Goal: Check status: Check status

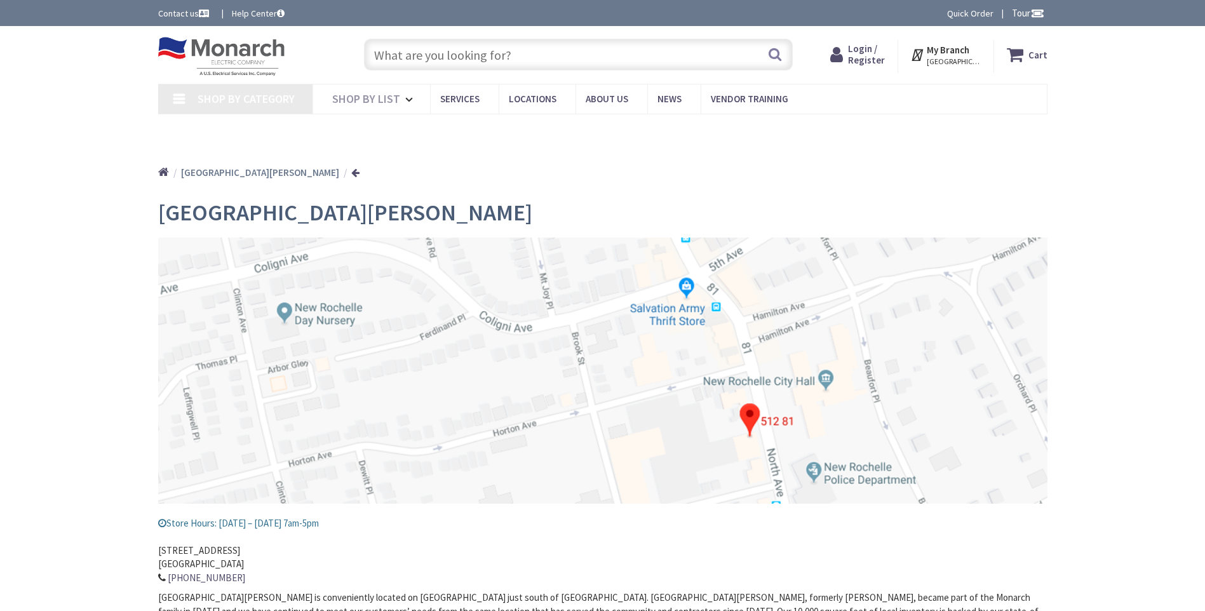
type input "[GEOGRAPHIC_DATA], [GEOGRAPHIC_DATA][STREET_ADDRESS][GEOGRAPHIC_DATA]"
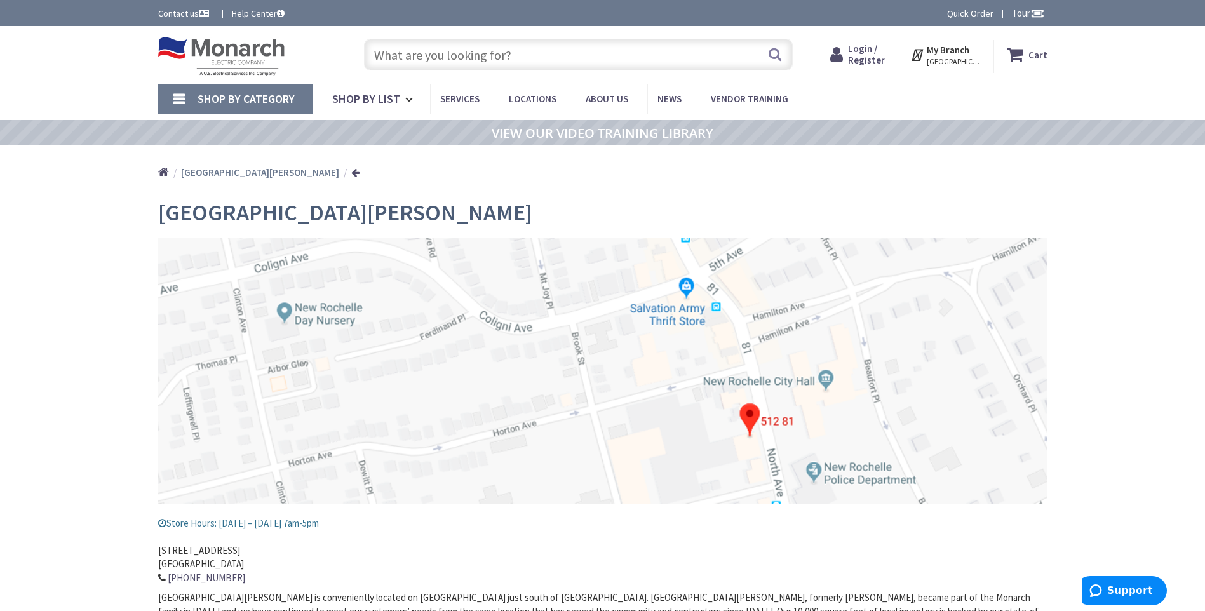
click at [871, 63] on span "Login / Register" at bounding box center [866, 54] width 37 height 23
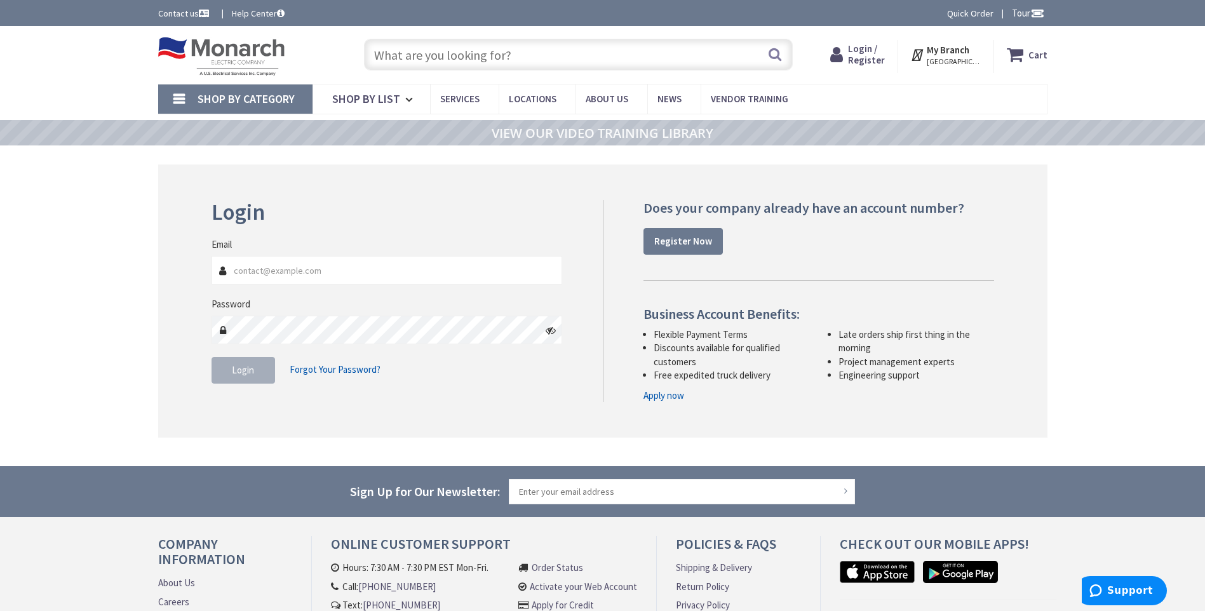
type input "[EMAIL_ADDRESS][DOMAIN_NAME]"
click at [239, 371] on span "Login" at bounding box center [243, 370] width 22 height 12
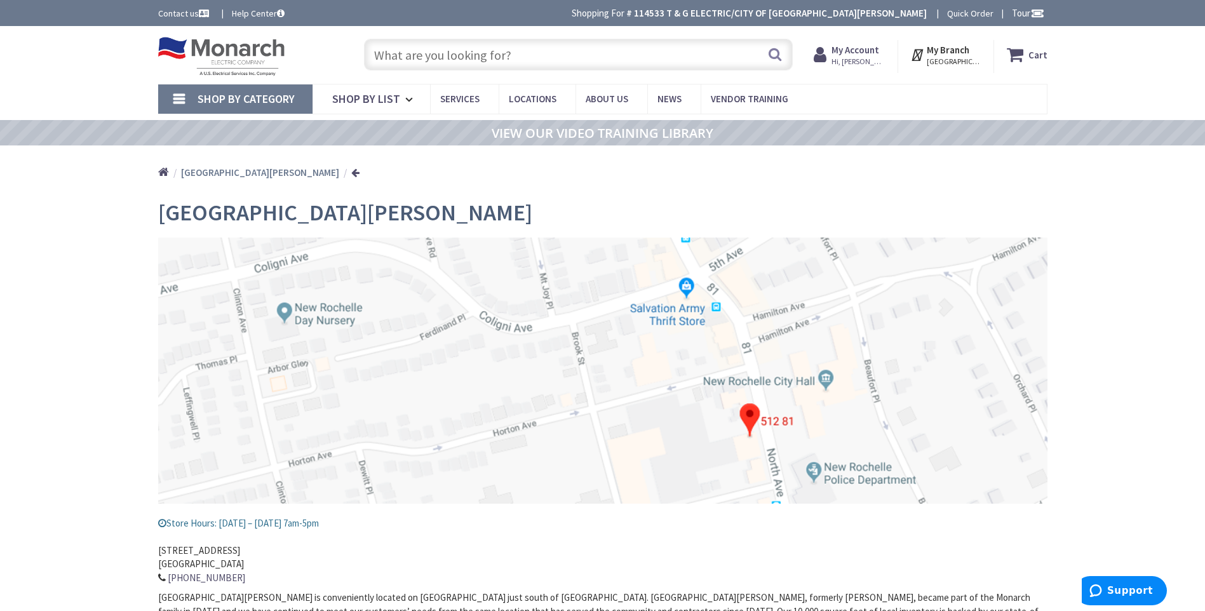
click at [478, 52] on input "text" at bounding box center [578, 55] width 429 height 32
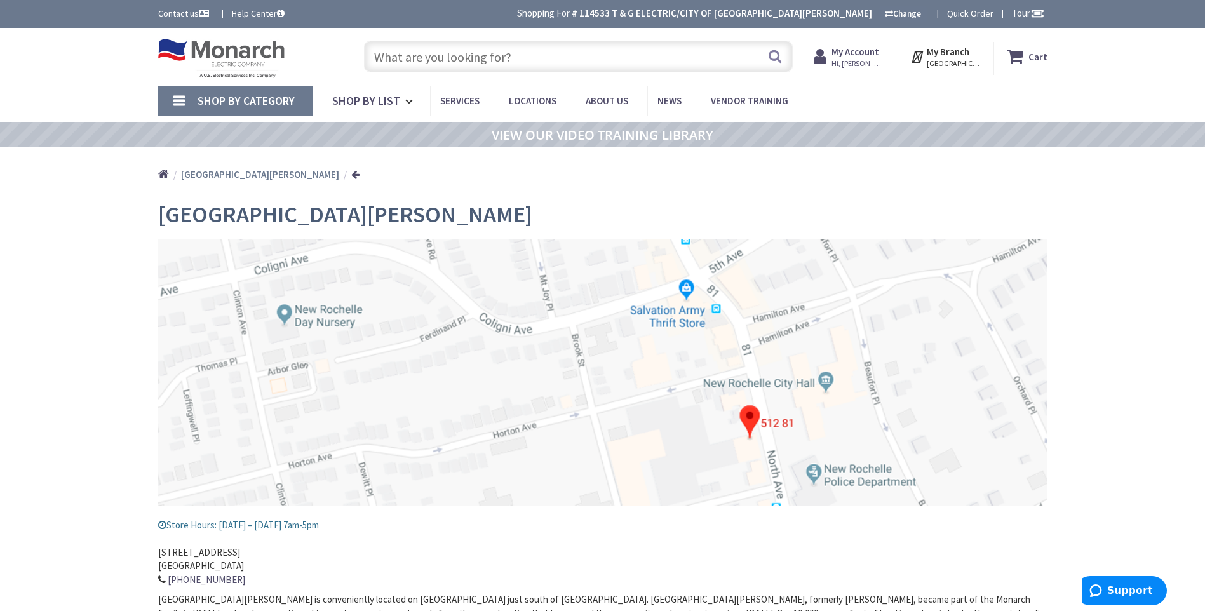
click at [864, 62] on span "Hi, [PERSON_NAME]" at bounding box center [858, 63] width 54 height 10
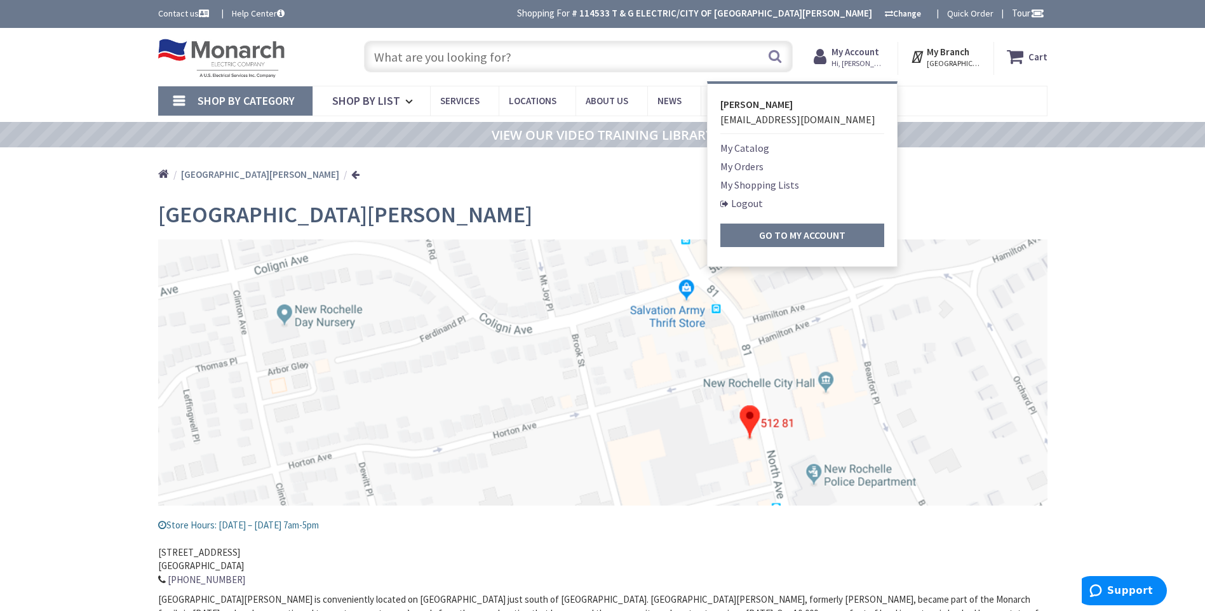
click at [751, 159] on link "My Orders" at bounding box center [741, 166] width 43 height 15
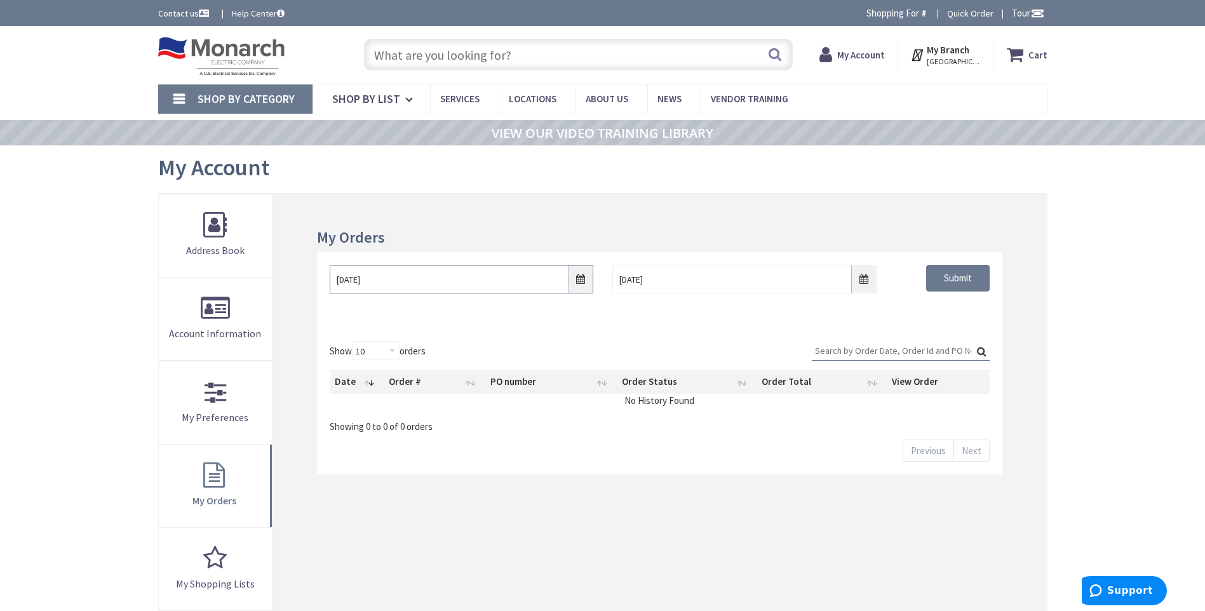
click at [580, 278] on input "8/28/2025" at bounding box center [462, 279] width 264 height 29
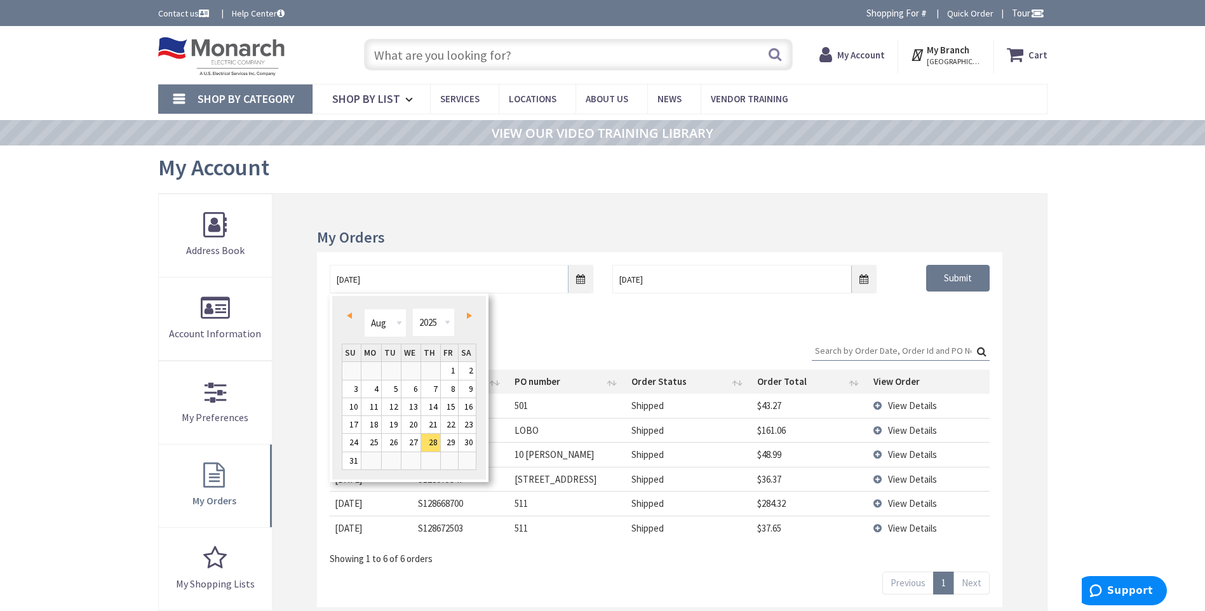
click at [351, 316] on span "Prev" at bounding box center [349, 315] width 5 height 6
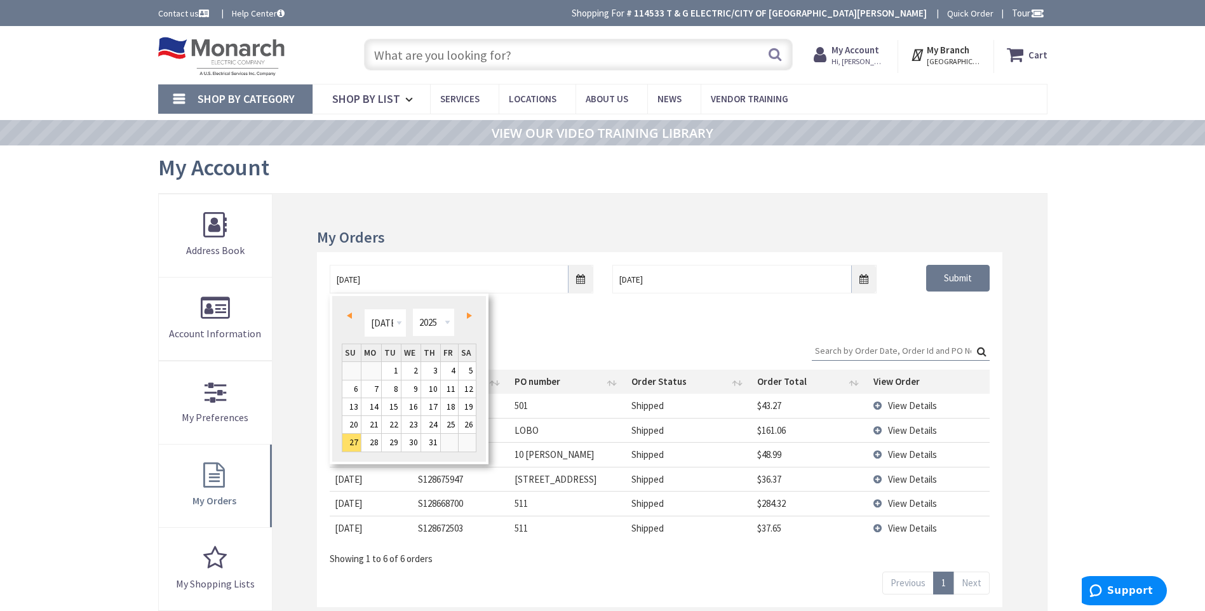
click at [351, 316] on span "Prev" at bounding box center [349, 315] width 5 height 6
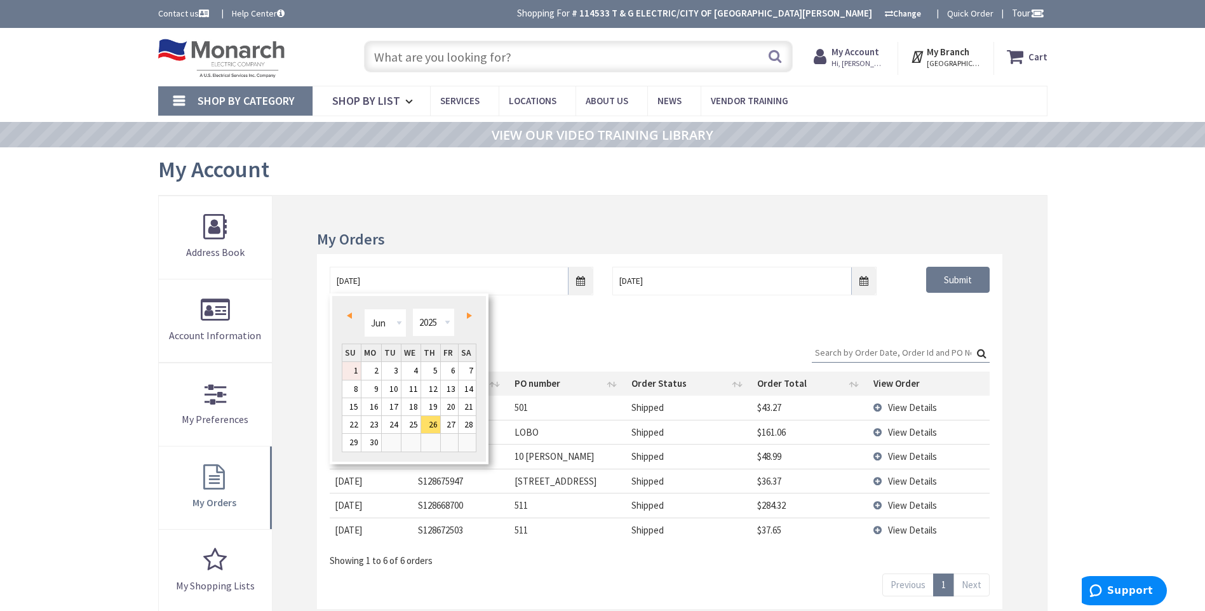
click at [356, 368] on link "1" at bounding box center [351, 370] width 18 height 17
type input "06/01/2025"
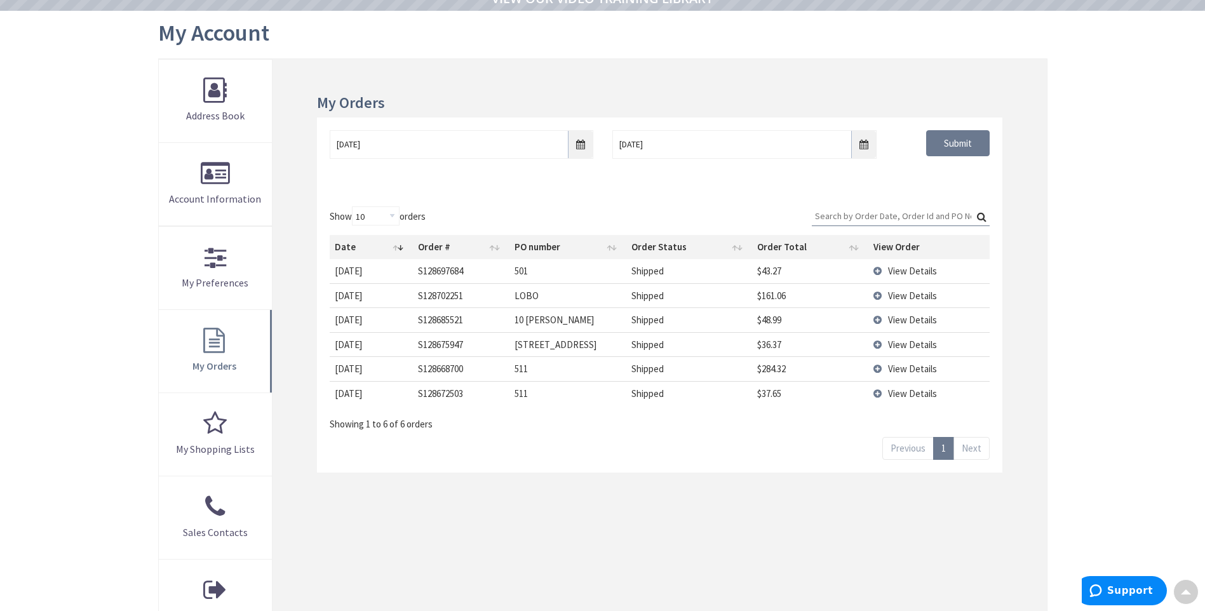
scroll to position [64, 0]
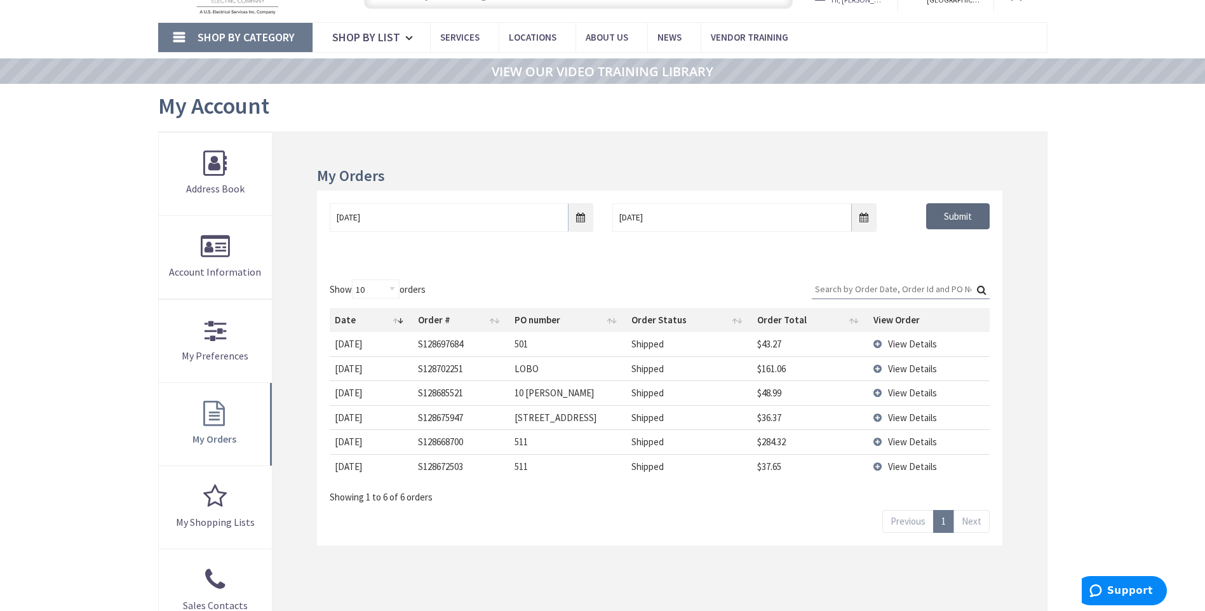
click at [959, 215] on input "Submit" at bounding box center [958, 216] width 64 height 27
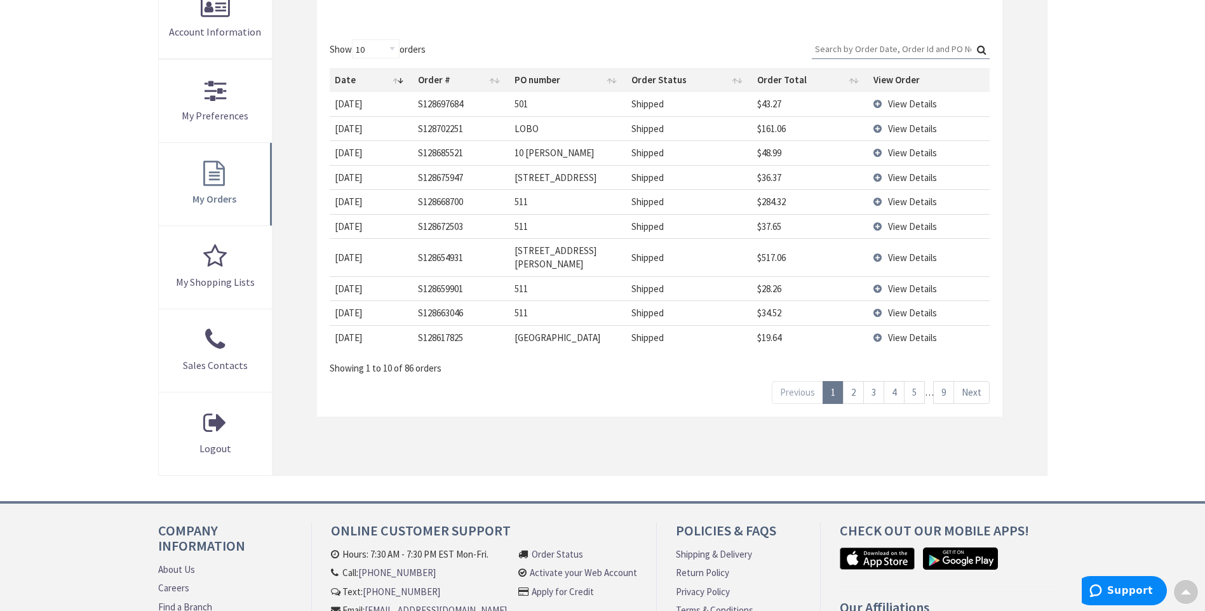
scroll to position [318, 0]
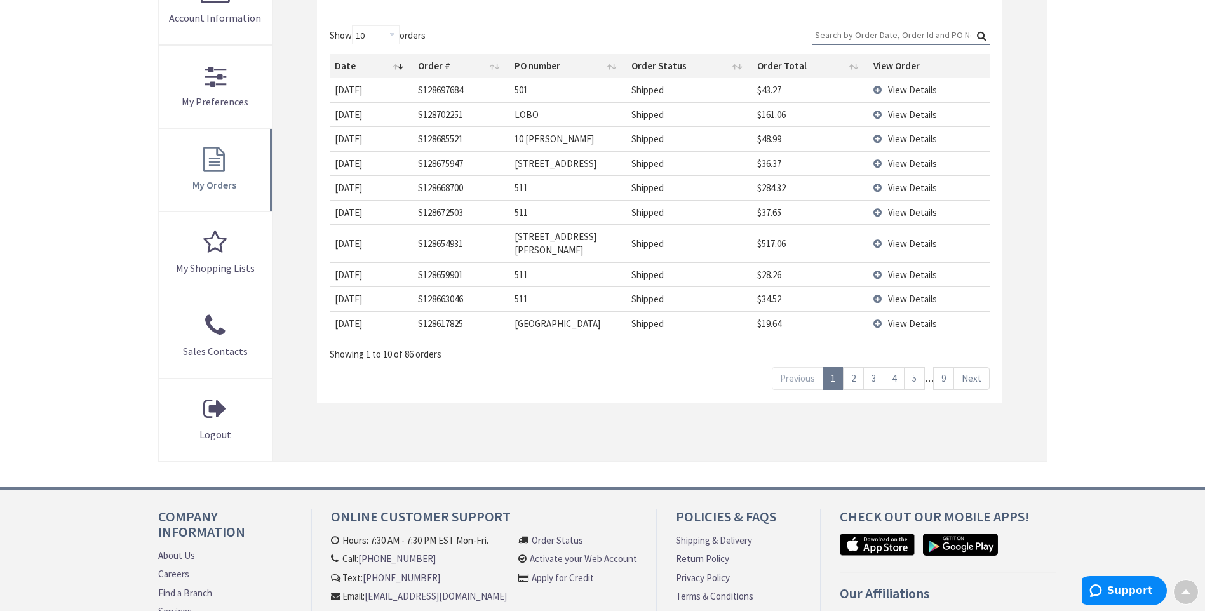
click at [904, 184] on span "View Details" at bounding box center [912, 188] width 49 height 12
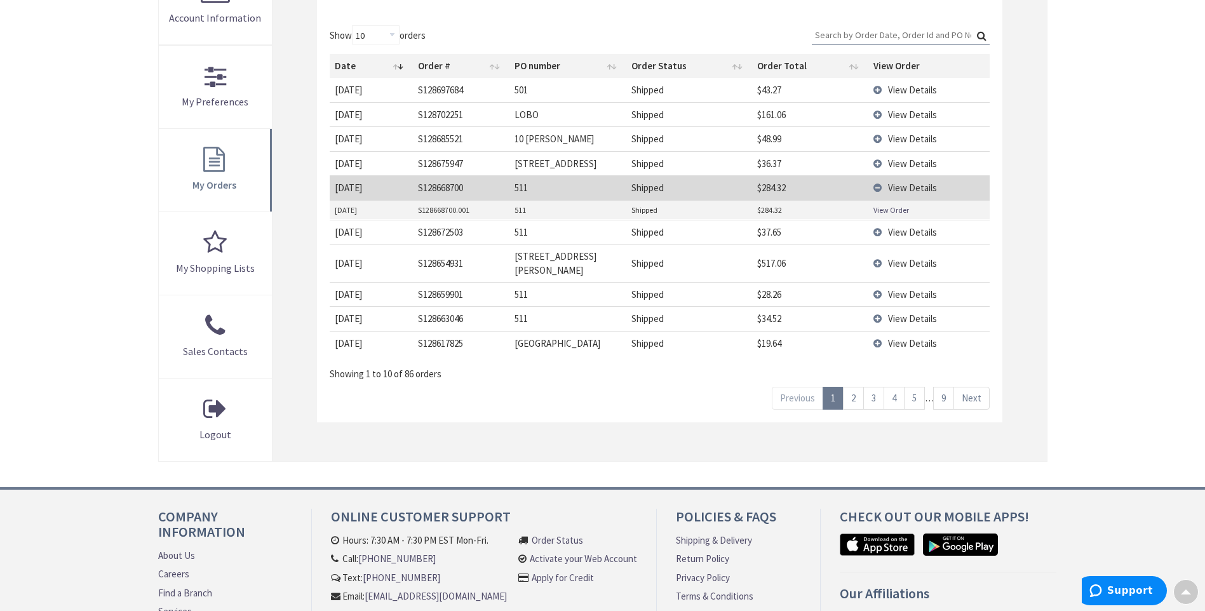
click at [899, 208] on link "View Order" at bounding box center [891, 209] width 36 height 11
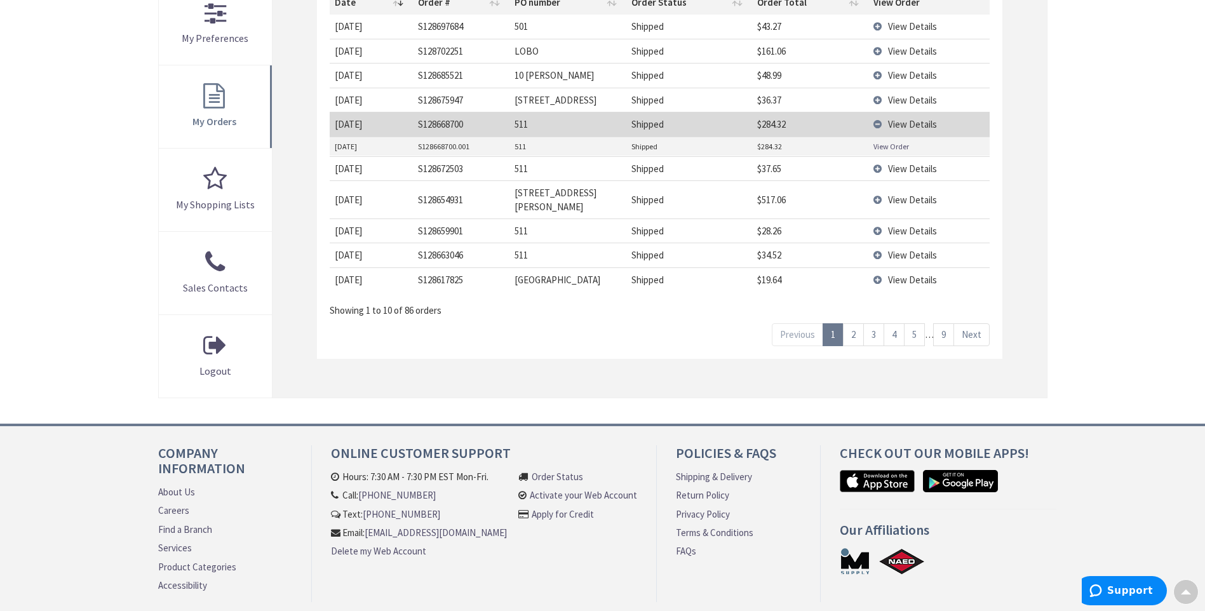
scroll to position [443, 0]
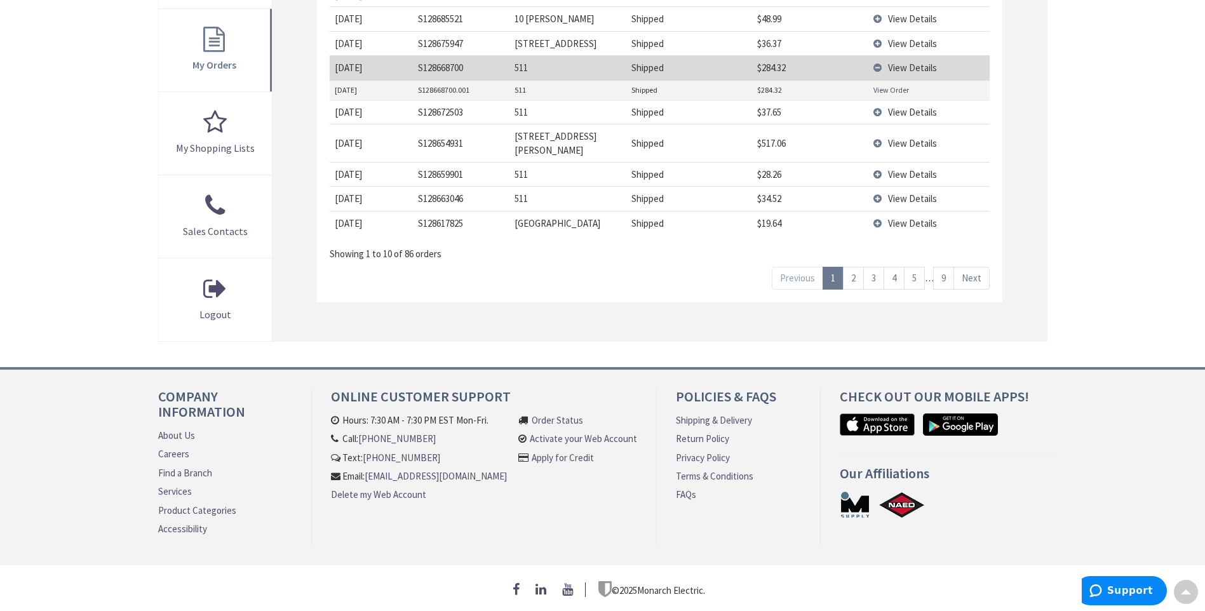
click at [857, 267] on link "2" at bounding box center [853, 278] width 21 height 22
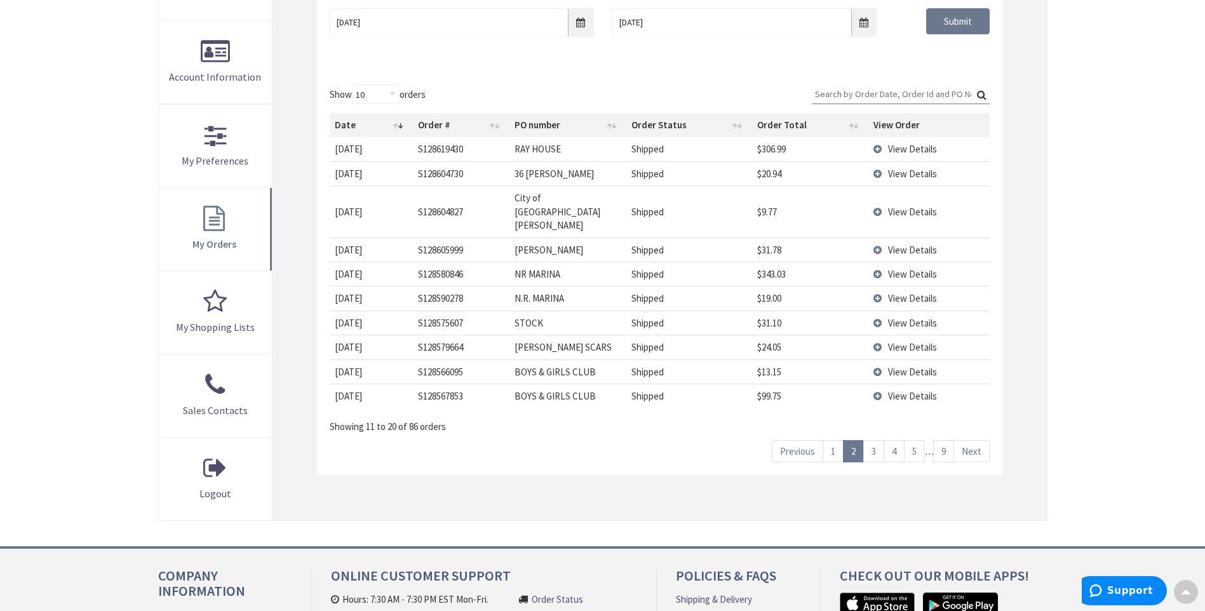
scroll to position [252, 0]
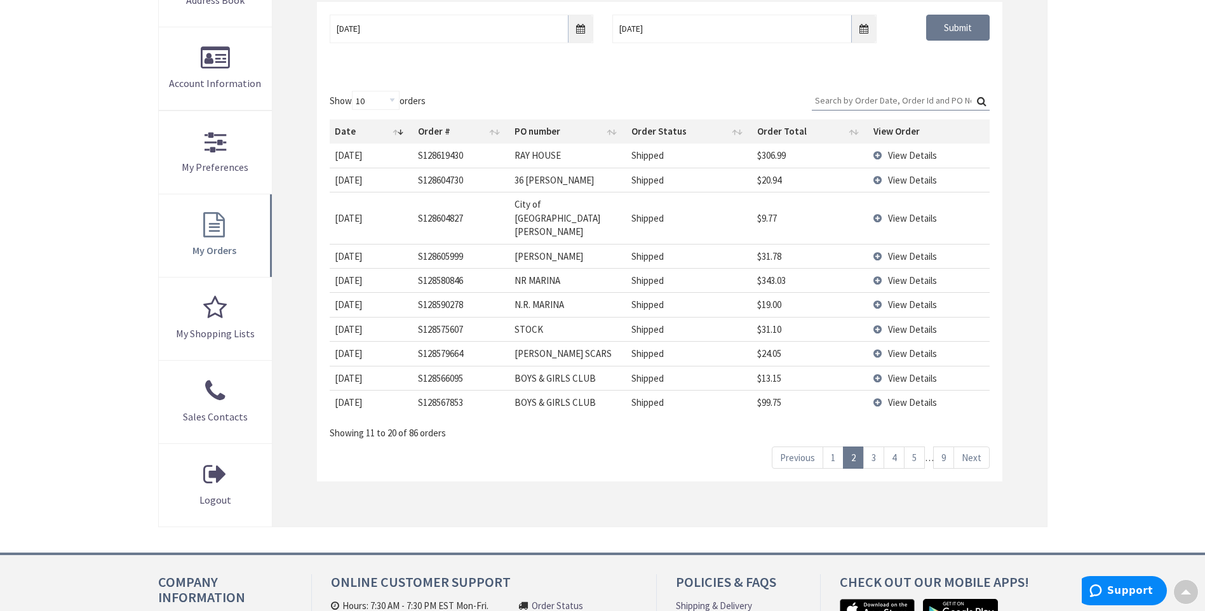
click at [916, 156] on span "View Details" at bounding box center [912, 155] width 49 height 12
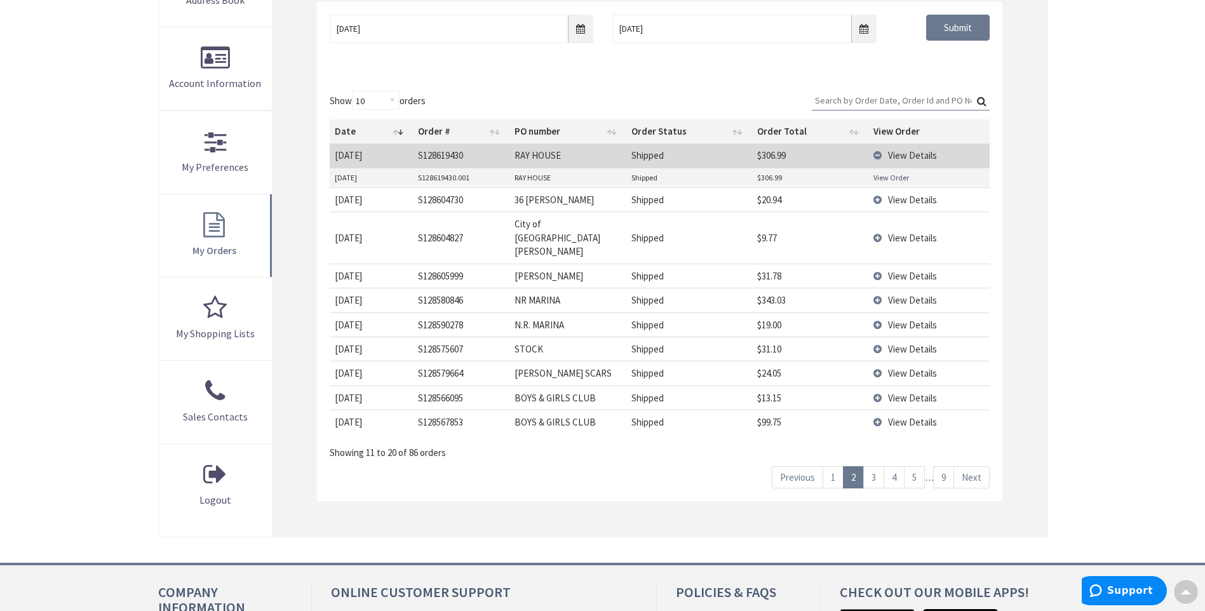
click at [891, 175] on link "View Order" at bounding box center [891, 177] width 36 height 11
click at [877, 466] on link "3" at bounding box center [873, 477] width 21 height 22
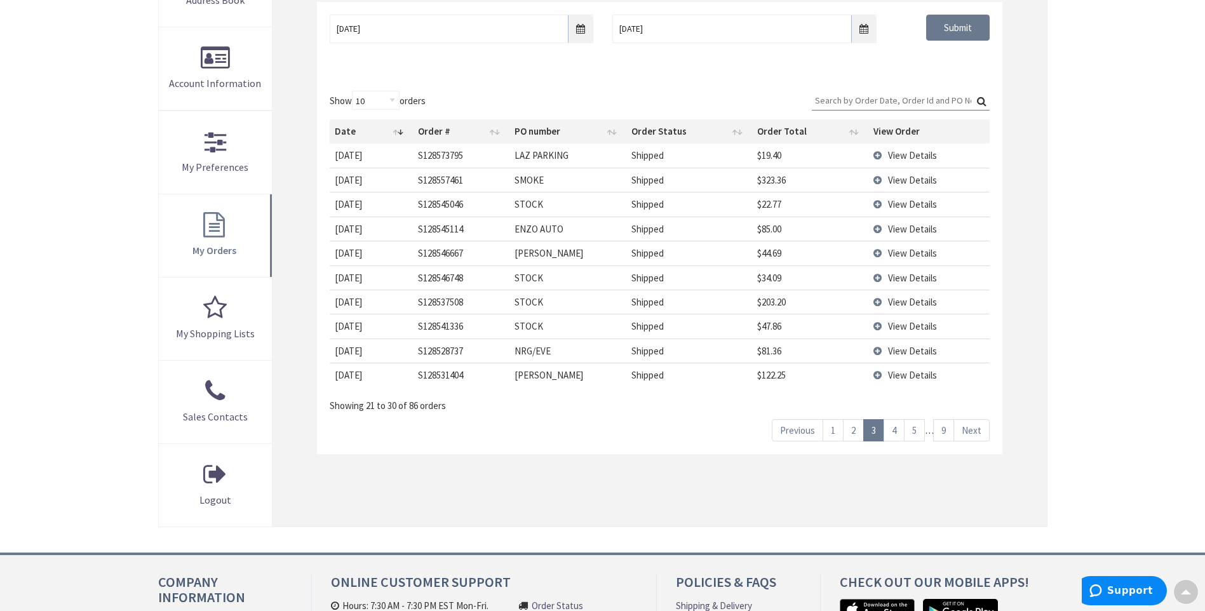
click at [891, 431] on link "4" at bounding box center [893, 430] width 21 height 22
click at [916, 430] on link "5" at bounding box center [914, 430] width 21 height 22
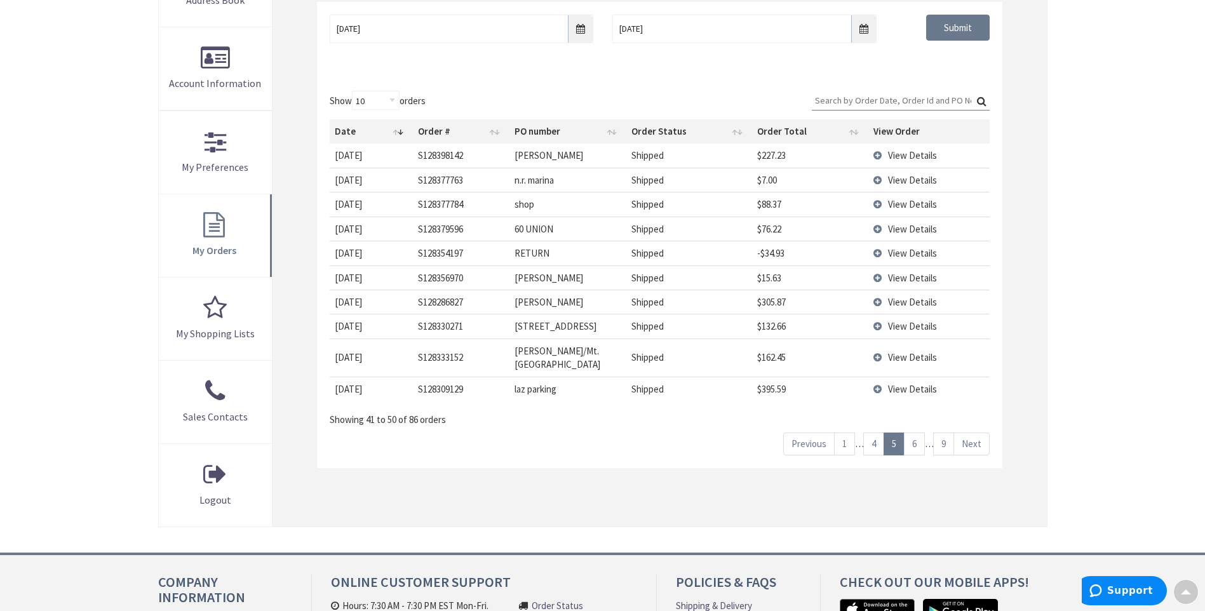
click at [915, 432] on link "6" at bounding box center [914, 443] width 21 height 22
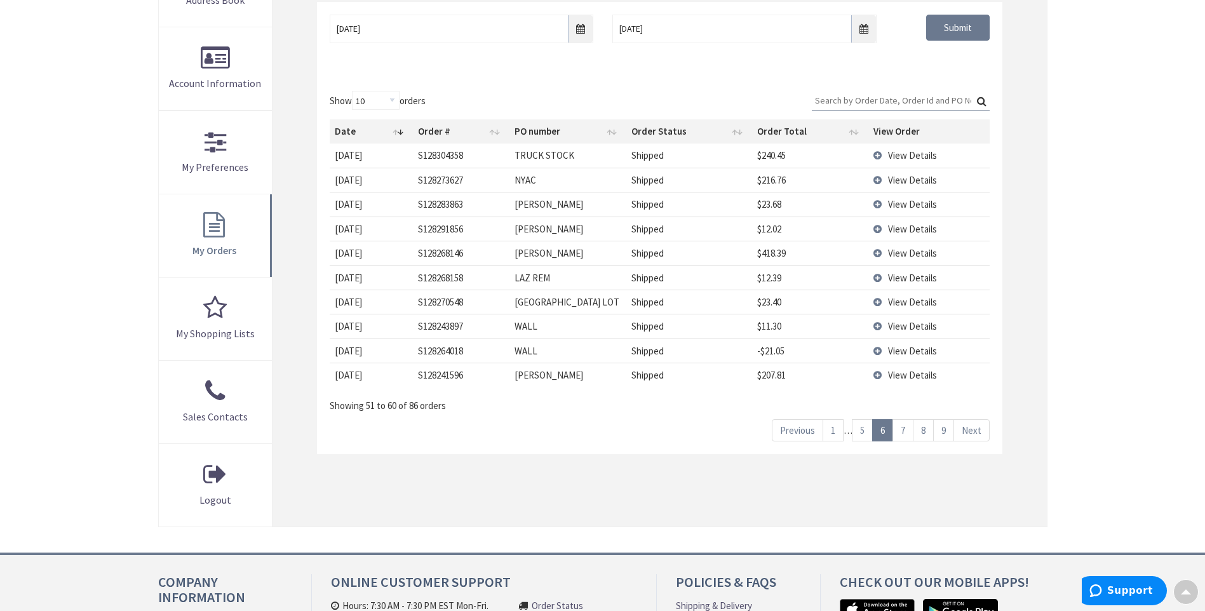
click at [904, 420] on link "7" at bounding box center [902, 430] width 21 height 22
click at [925, 429] on link "8" at bounding box center [923, 430] width 21 height 22
click at [940, 428] on link "9" at bounding box center [943, 430] width 21 height 22
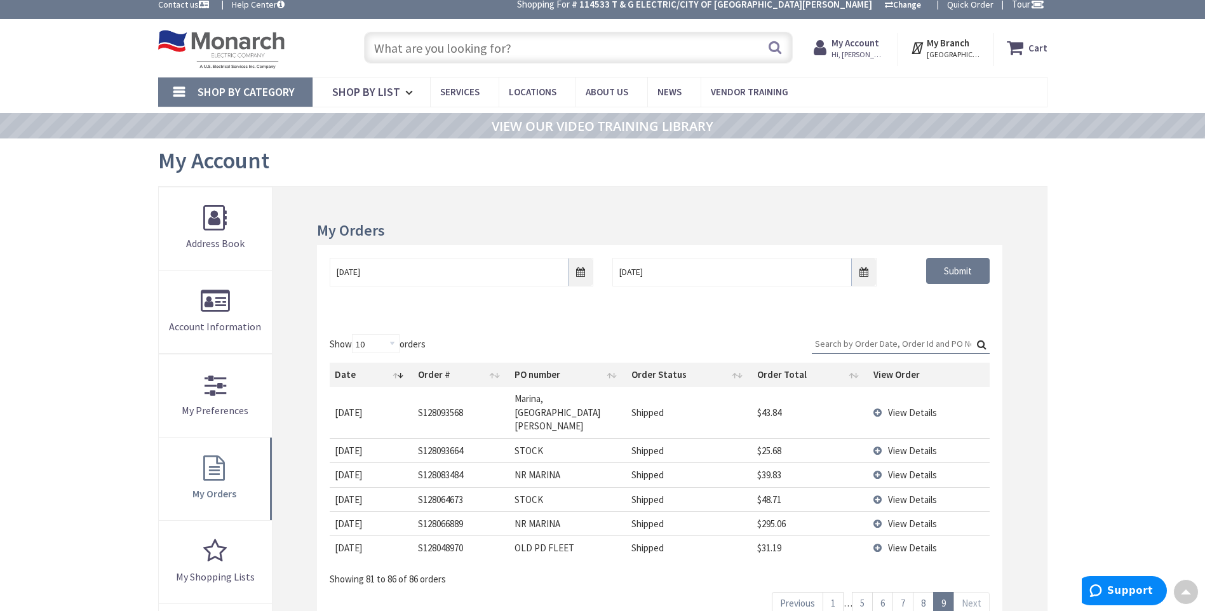
scroll to position [0, 0]
